Goal: Subscribe to service/newsletter

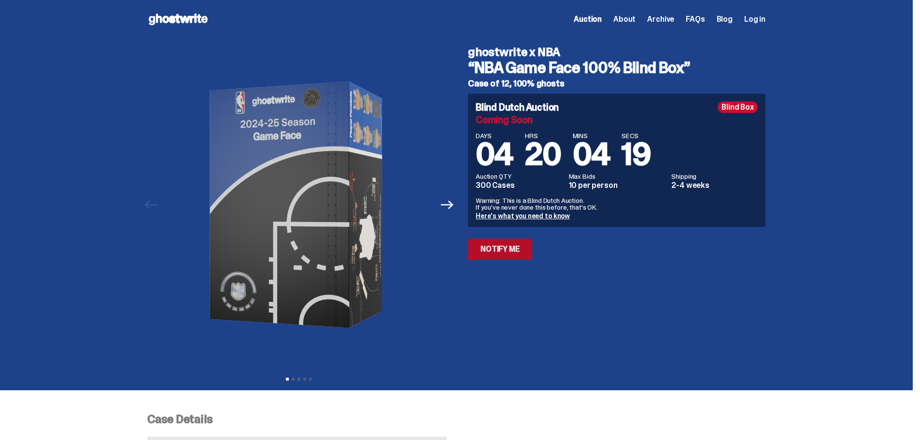
click at [514, 255] on link "Notify Me" at bounding box center [500, 249] width 64 height 21
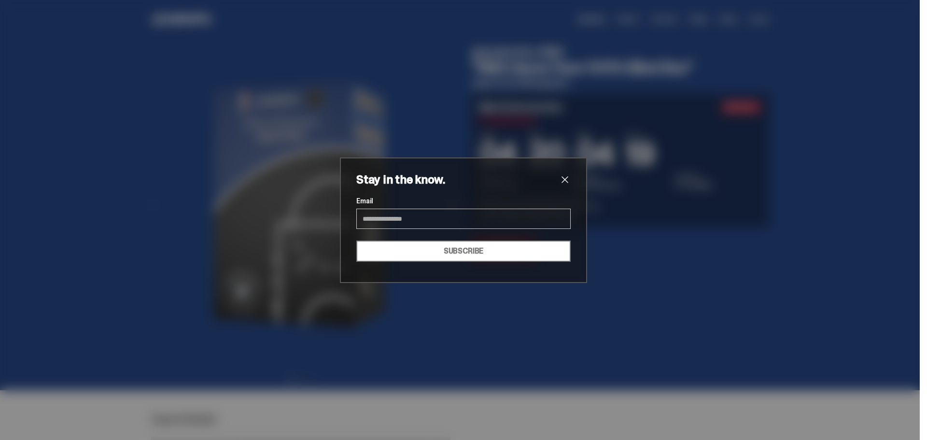
click at [428, 222] on input "Email" at bounding box center [463, 219] width 214 height 20
type input "**********"
click at [429, 250] on button "SUBSCRIBE" at bounding box center [463, 251] width 214 height 21
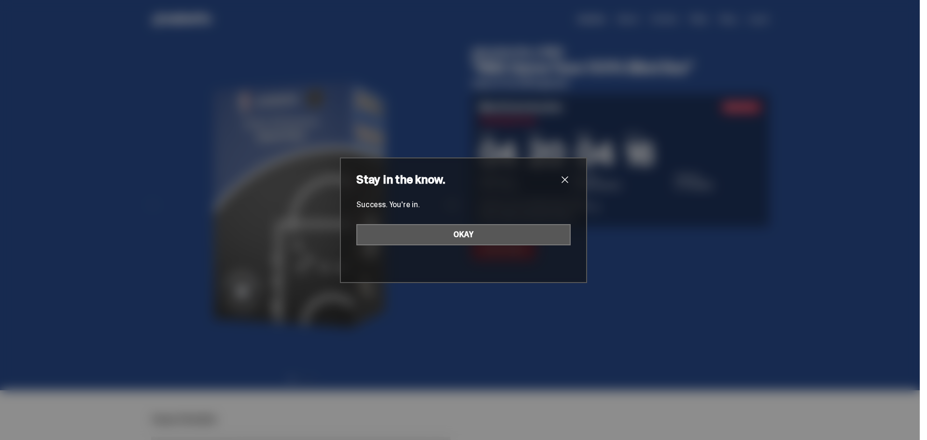
click at [466, 236] on button "OKAY" at bounding box center [463, 234] width 214 height 21
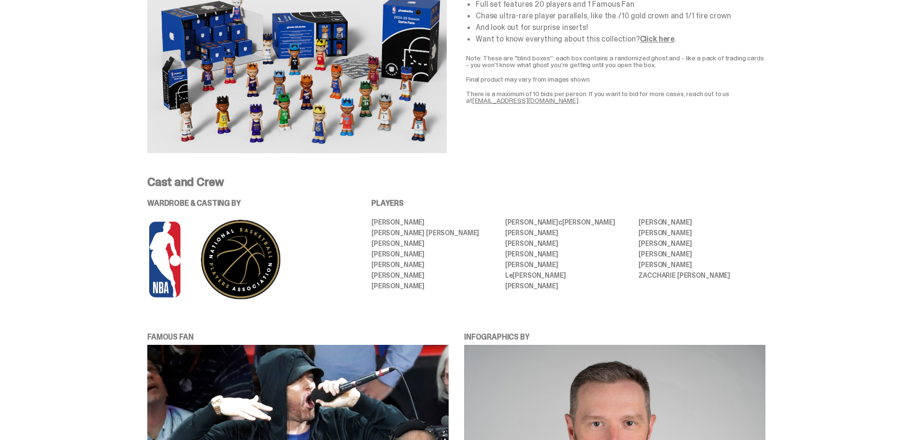
scroll to position [435, 0]
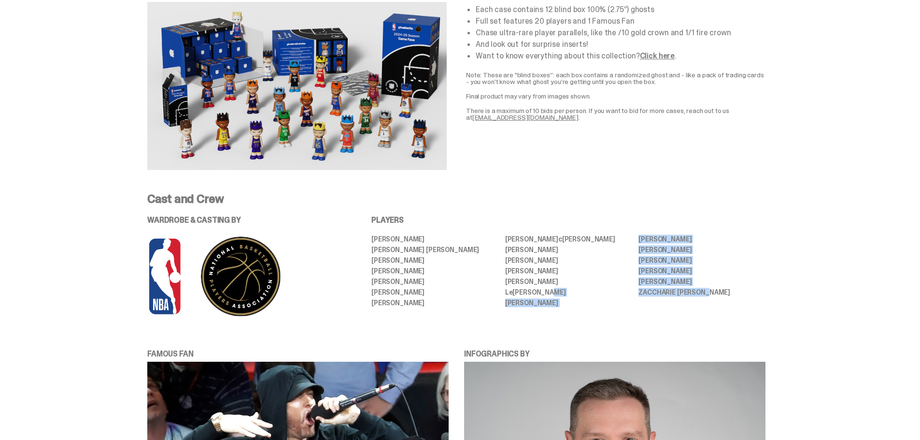
drag, startPoint x: 693, startPoint y: 294, endPoint x: 635, endPoint y: 295, distance: 58.0
click at [635, 295] on ul "[PERSON_NAME] [PERSON_NAME] [PERSON_NAME] [PERSON_NAME] [PERSON_NAME] [PERSON_N…" at bounding box center [568, 271] width 394 height 71
click at [620, 296] on ul "[PERSON_NAME] [PERSON_NAME] [PERSON_NAME] [PERSON_NAME] [PERSON_NAME] [PERSON_N…" at bounding box center [568, 271] width 394 height 71
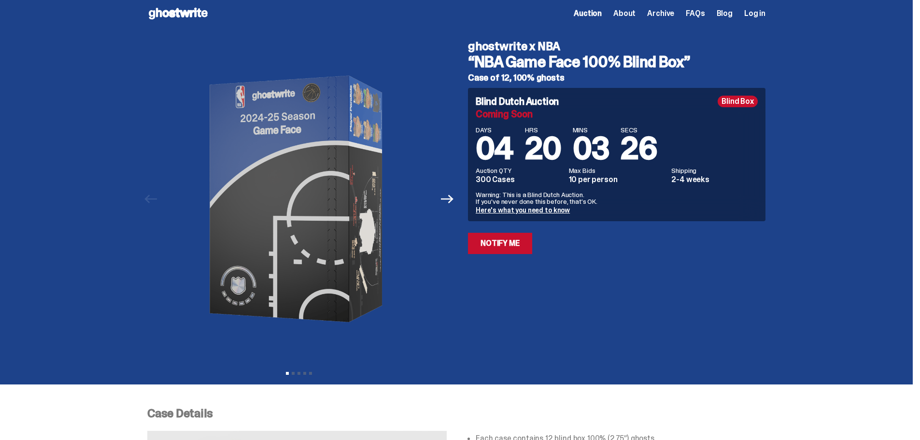
scroll to position [0, 0]
